Goal: Task Accomplishment & Management: Use online tool/utility

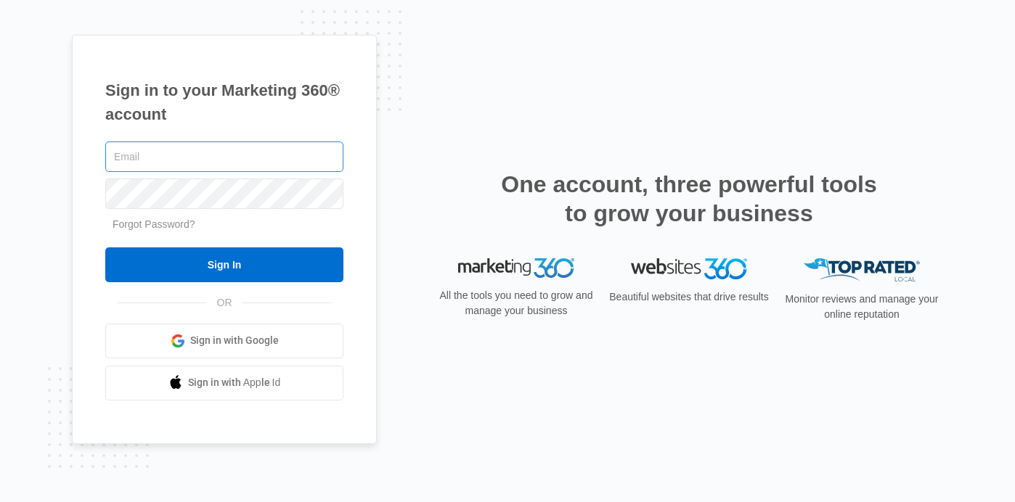
click at [239, 162] on input "text" at bounding box center [224, 157] width 238 height 30
type input "[PERSON_NAME][EMAIL_ADDRESS][DOMAIN_NAME]"
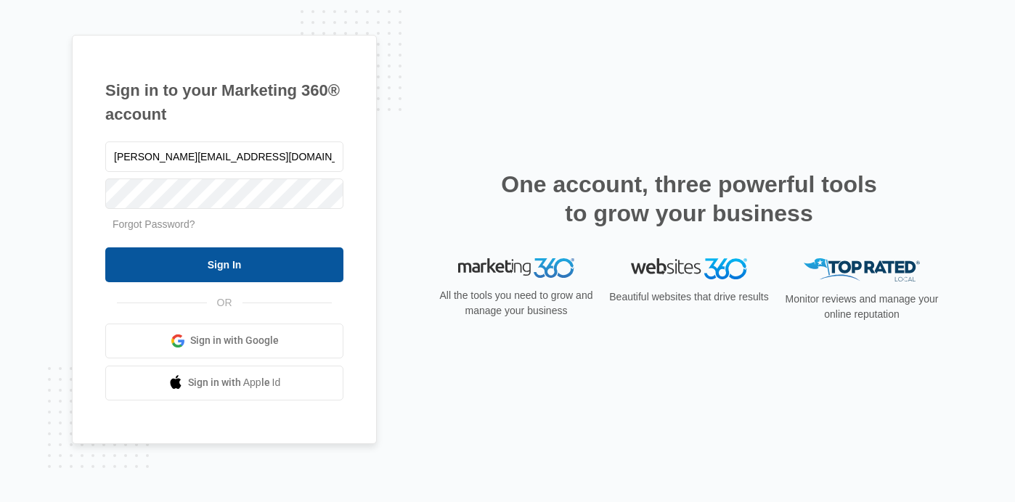
click at [232, 258] on input "Sign In" at bounding box center [224, 265] width 238 height 35
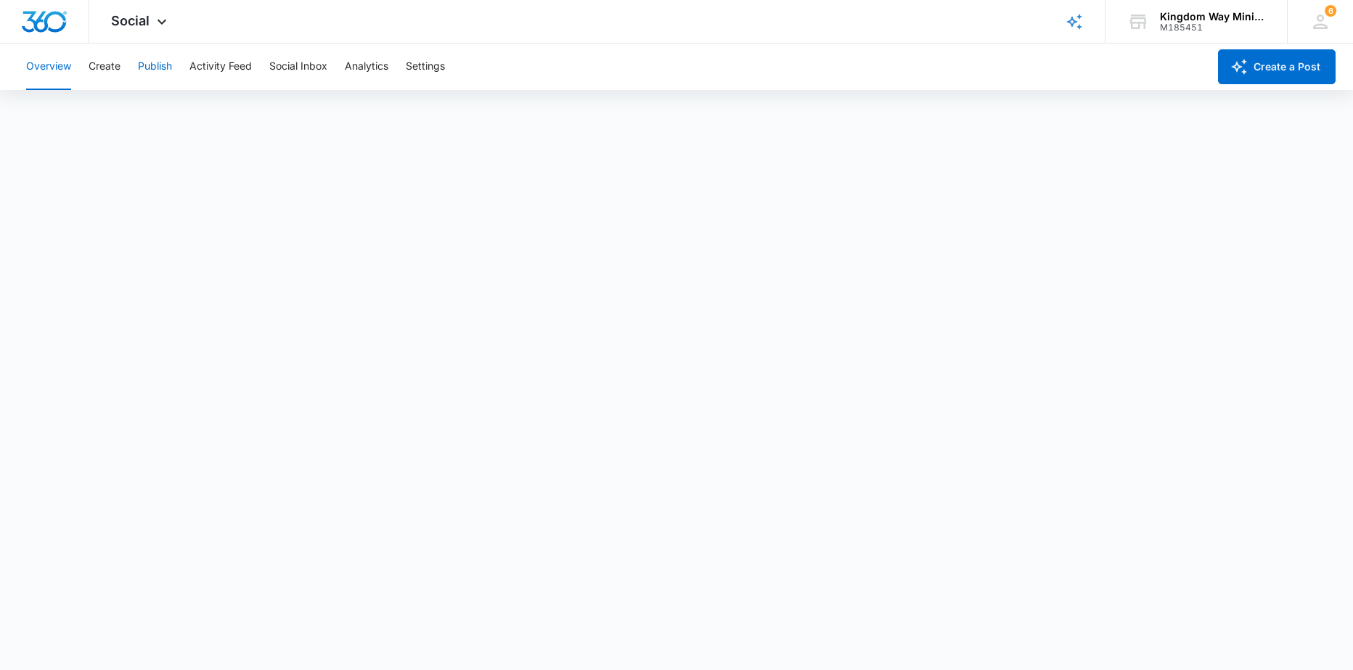
click at [151, 65] on button "Publish" at bounding box center [155, 67] width 34 height 46
click at [111, 63] on button "Create" at bounding box center [105, 67] width 32 height 46
click at [154, 65] on button "Publish" at bounding box center [155, 67] width 34 height 46
